Goal: Task Accomplishment & Management: Use online tool/utility

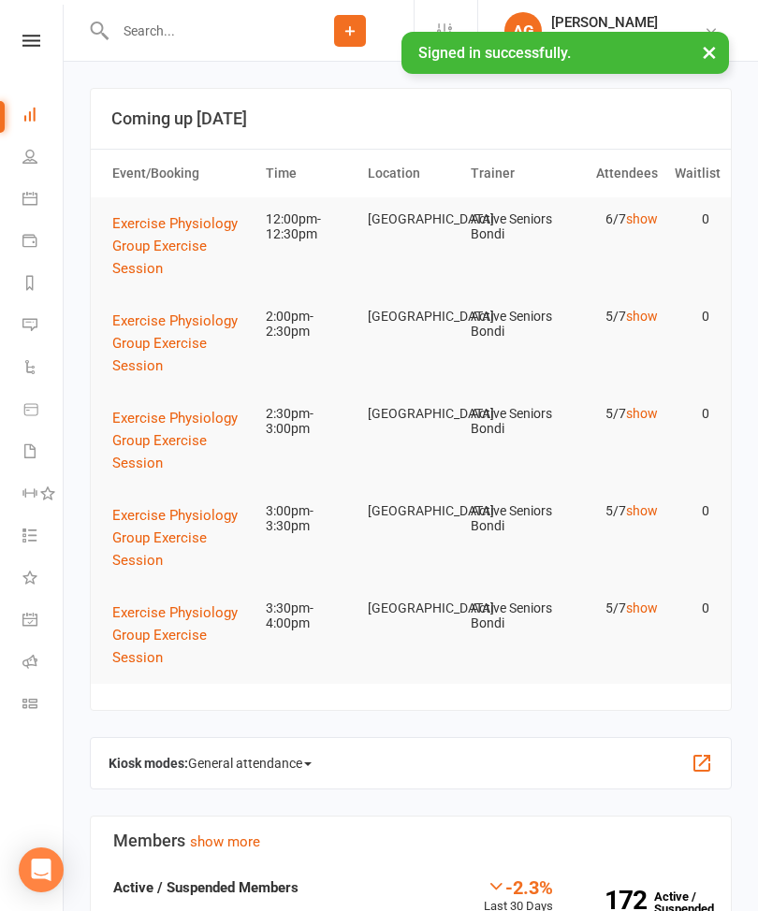
click at [10, 36] on link at bounding box center [31, 41] width 66 height 12
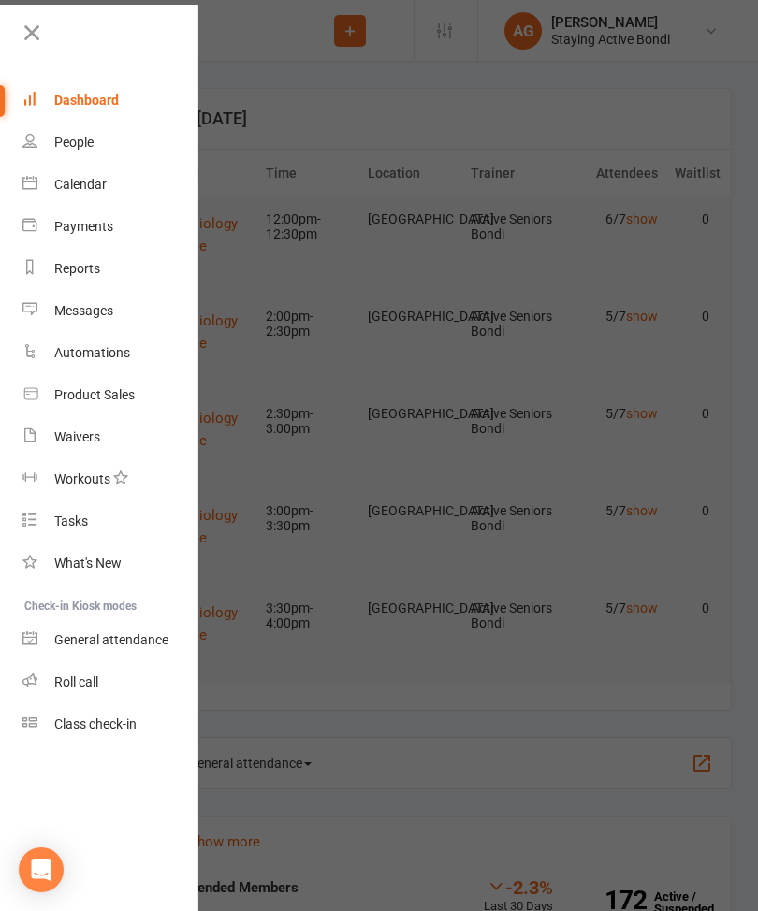
click at [119, 676] on link "Roll call" at bounding box center [110, 682] width 177 height 42
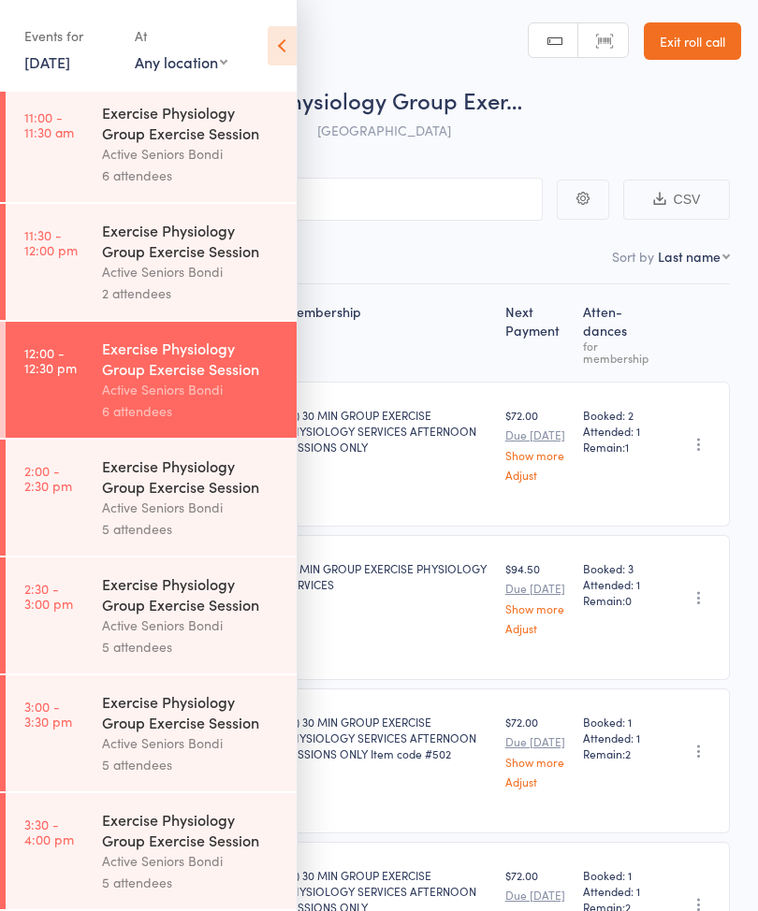
scroll to position [1004, 0]
click at [217, 476] on div "Exercise Physiology Group Exercise Session" at bounding box center [191, 475] width 179 height 41
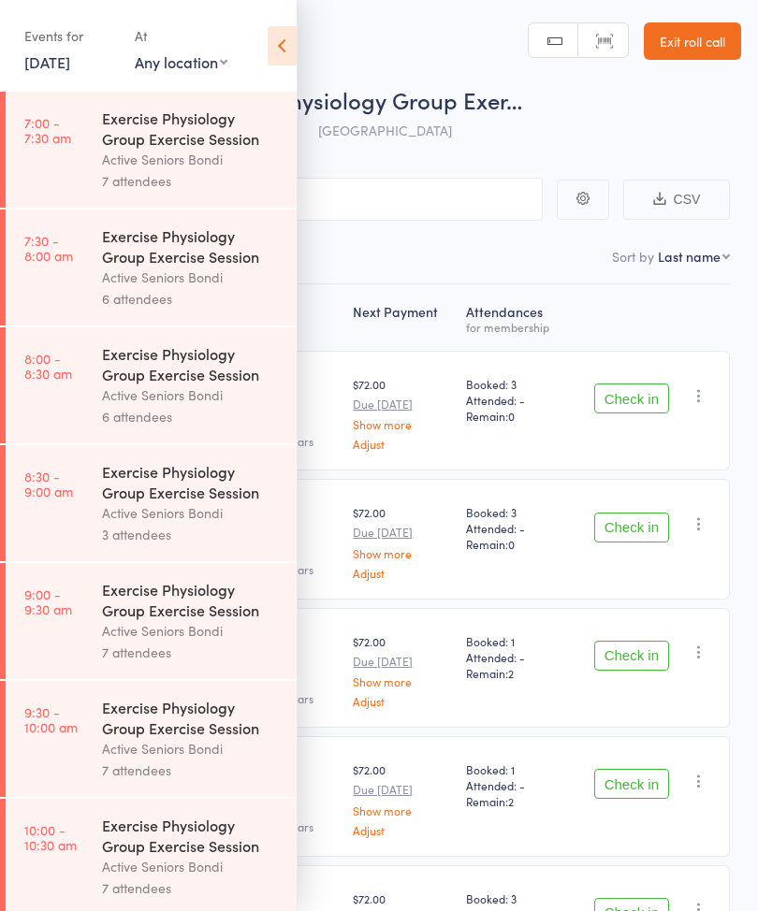
click at [529, 269] on nav "Checked in 0 Waiting to check in 5" at bounding box center [379, 261] width 718 height 43
click at [284, 45] on icon at bounding box center [281, 45] width 29 height 39
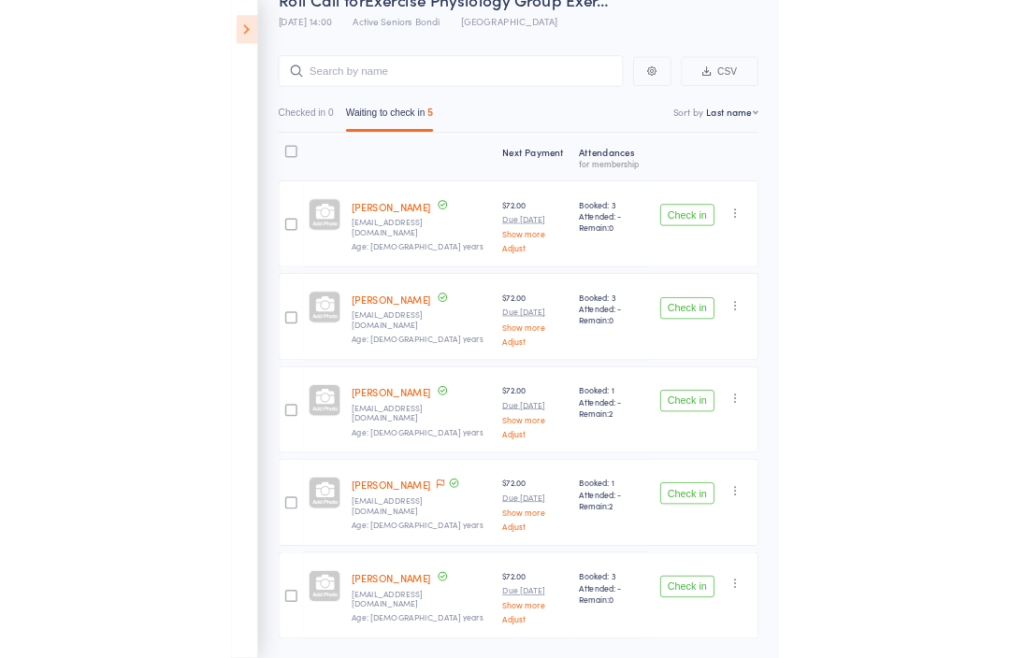
scroll to position [354, 0]
